Goal: Find specific fact: Find specific fact

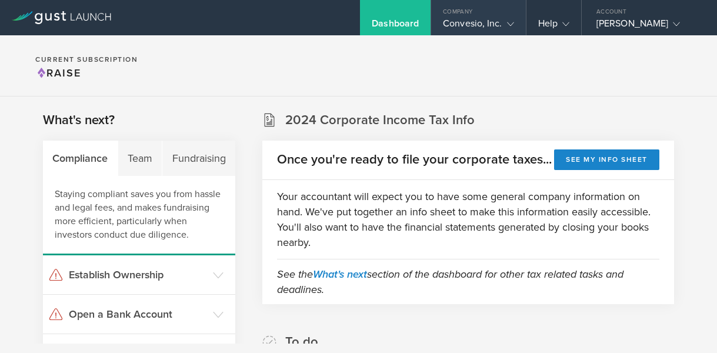
click at [509, 18] on gust-icon at bounding box center [508, 24] width 12 height 12
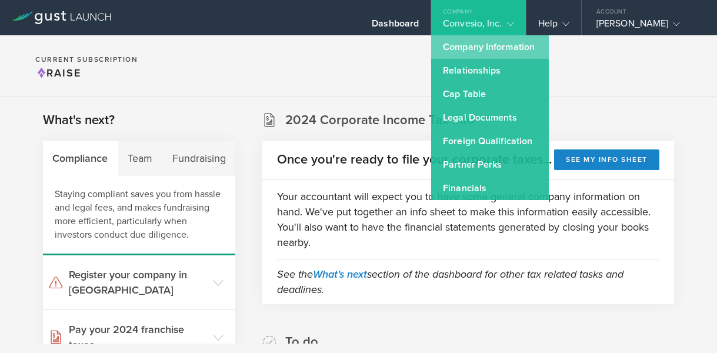
click at [471, 48] on link "Company Information" at bounding box center [490, 47] width 118 height 24
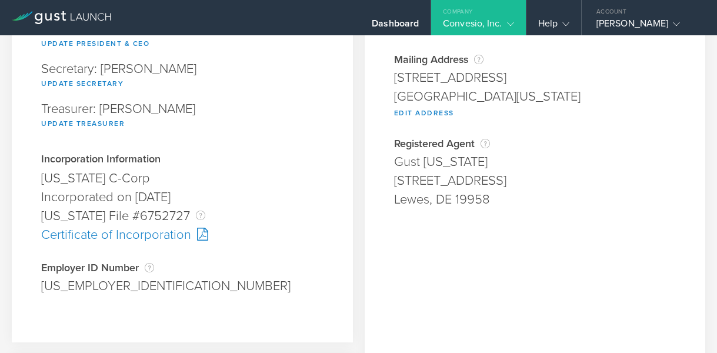
scroll to position [225, 0]
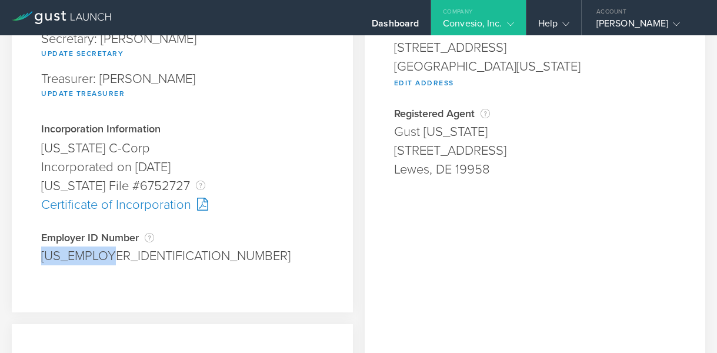
drag, startPoint x: 41, startPoint y: 254, endPoint x: 122, endPoint y: 252, distance: 81.2
click at [122, 252] on div "[US_EMPLOYER_IDENTIFICATION_NUMBER]" at bounding box center [182, 255] width 282 height 19
copy div "[US_EMPLOYER_IDENTIFICATION_NUMBER]"
click at [507, 22] on polyline at bounding box center [510, 24] width 6 height 4
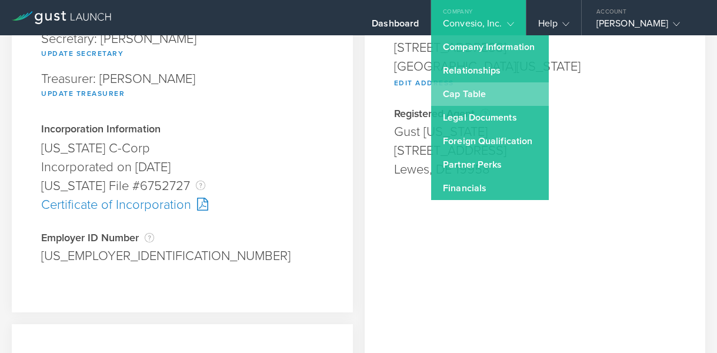
click at [461, 102] on link "Cap Table" at bounding box center [490, 94] width 118 height 24
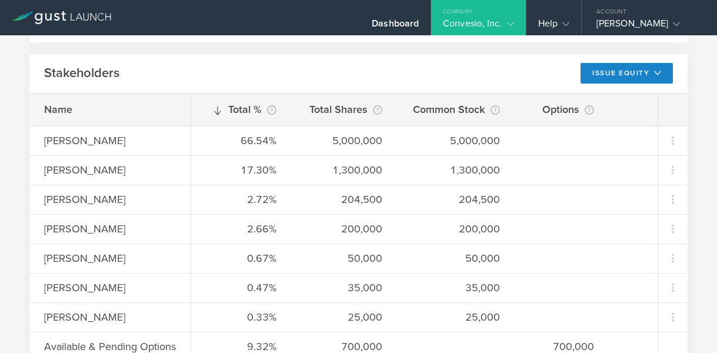
scroll to position [304, 0]
